Goal: Navigation & Orientation: Find specific page/section

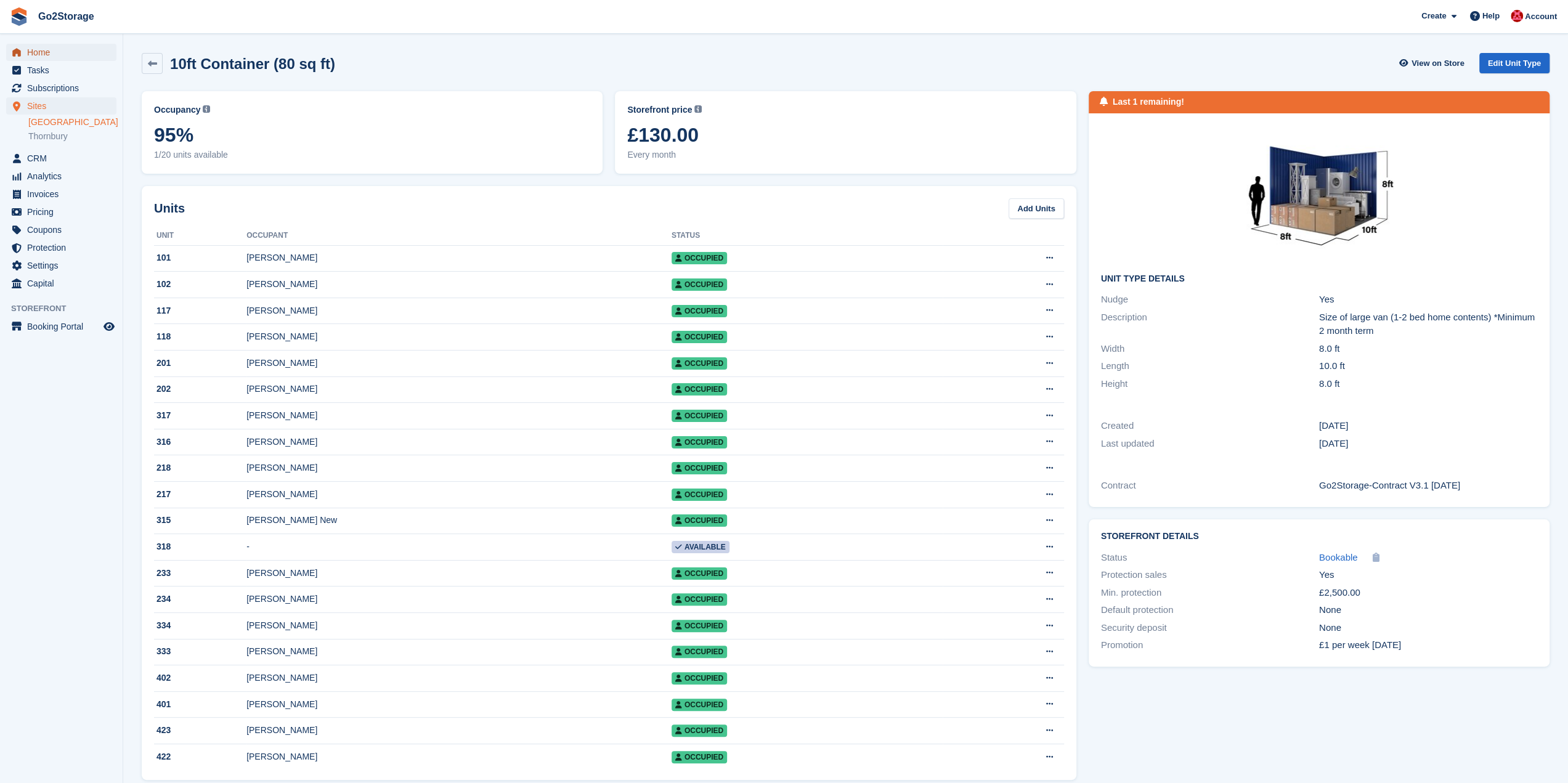
click at [60, 55] on span "Home" at bounding box center [64, 52] width 74 height 17
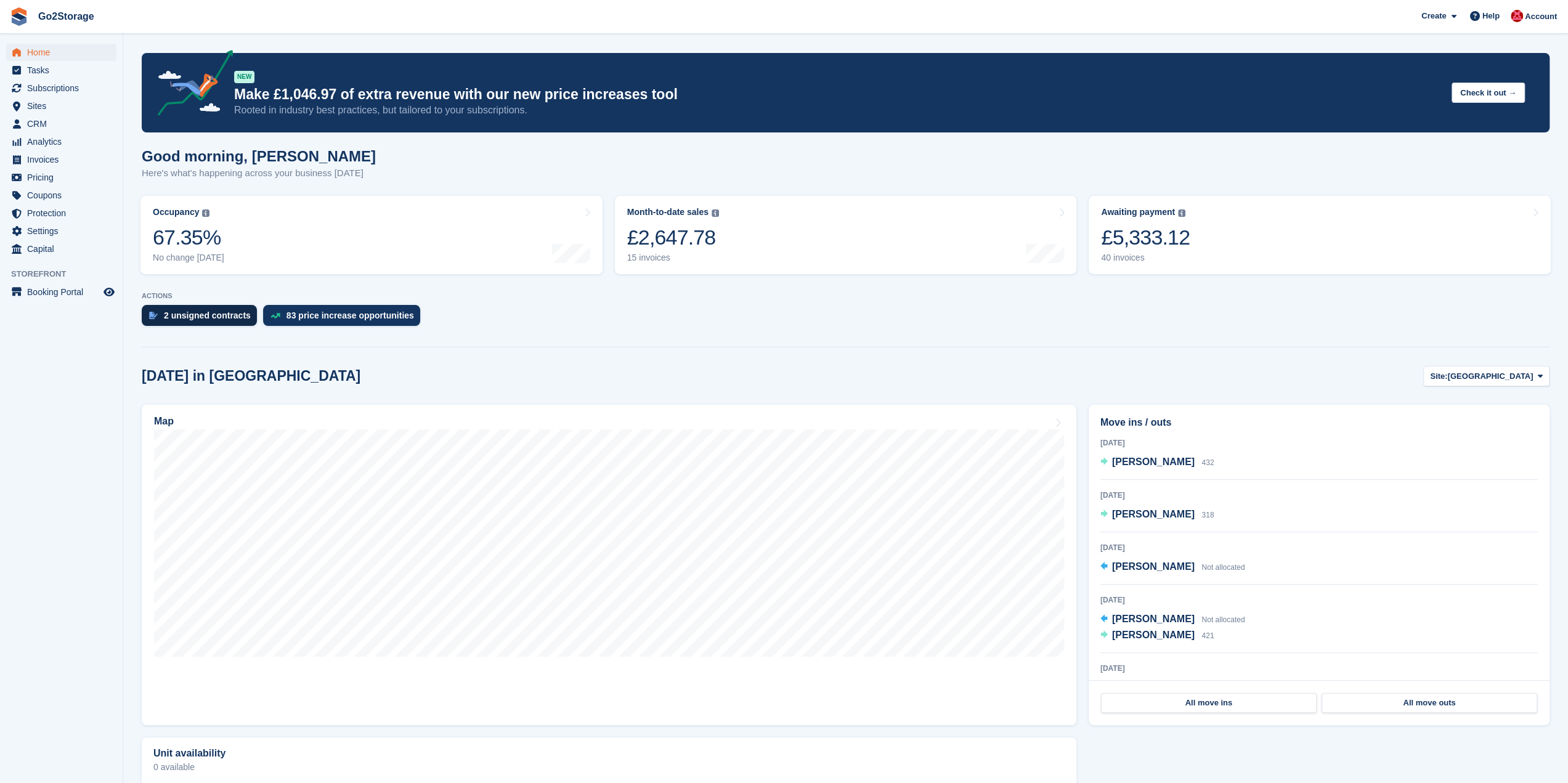
click at [206, 317] on div "2 unsigned contracts" at bounding box center [207, 316] width 87 height 10
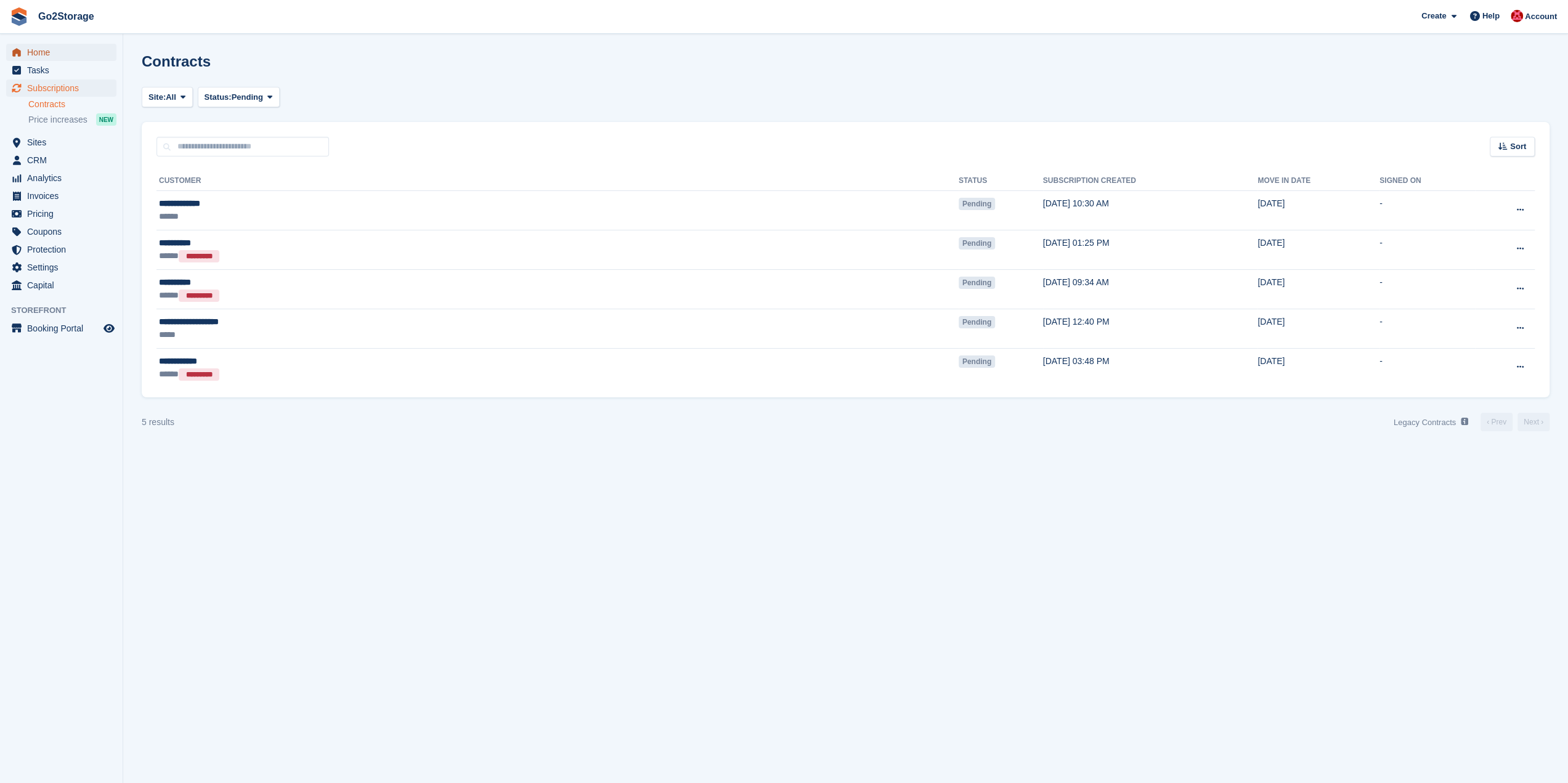
click at [45, 52] on span "Home" at bounding box center [64, 52] width 74 height 17
